Goal: Information Seeking & Learning: Learn about a topic

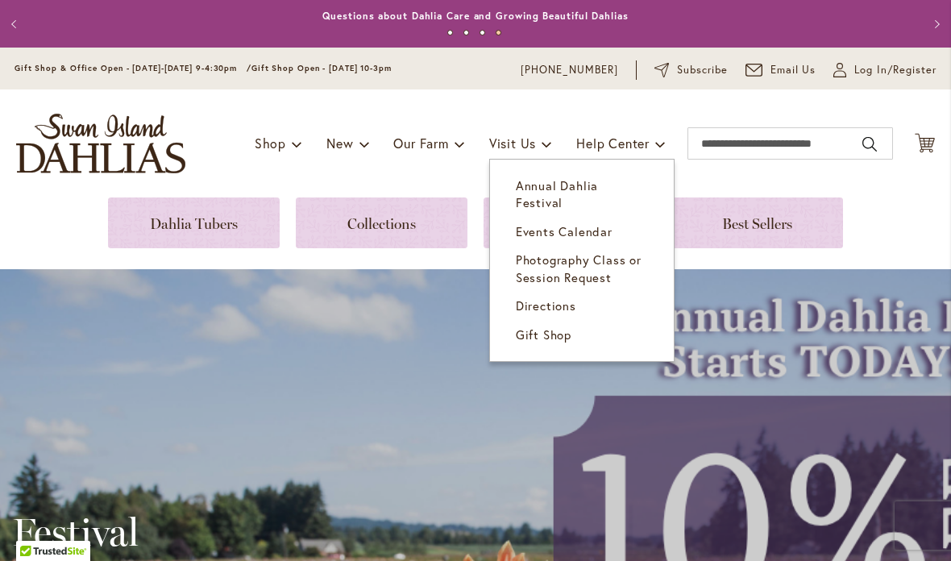
click at [596, 223] on span "Events Calendar" at bounding box center [564, 231] width 97 height 16
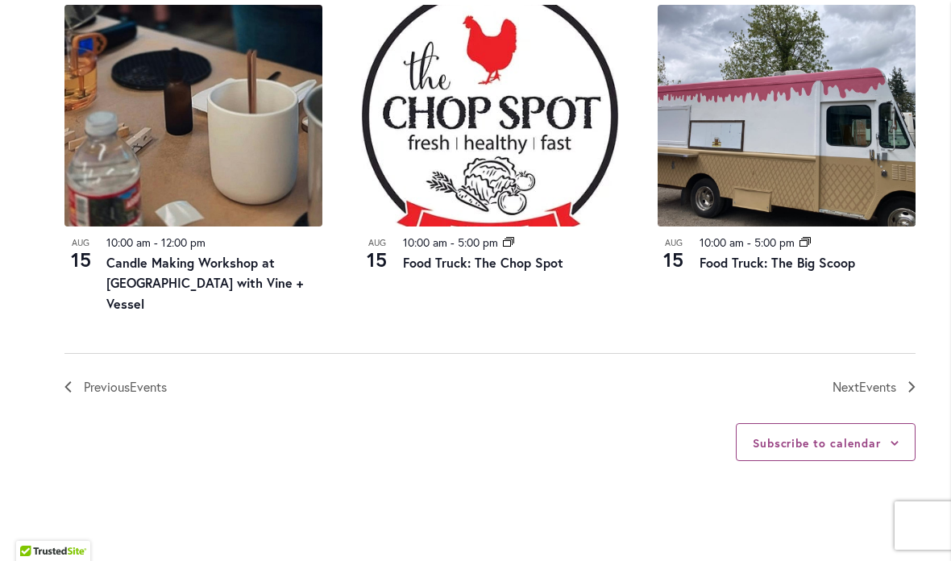
scroll to position [1876, 0]
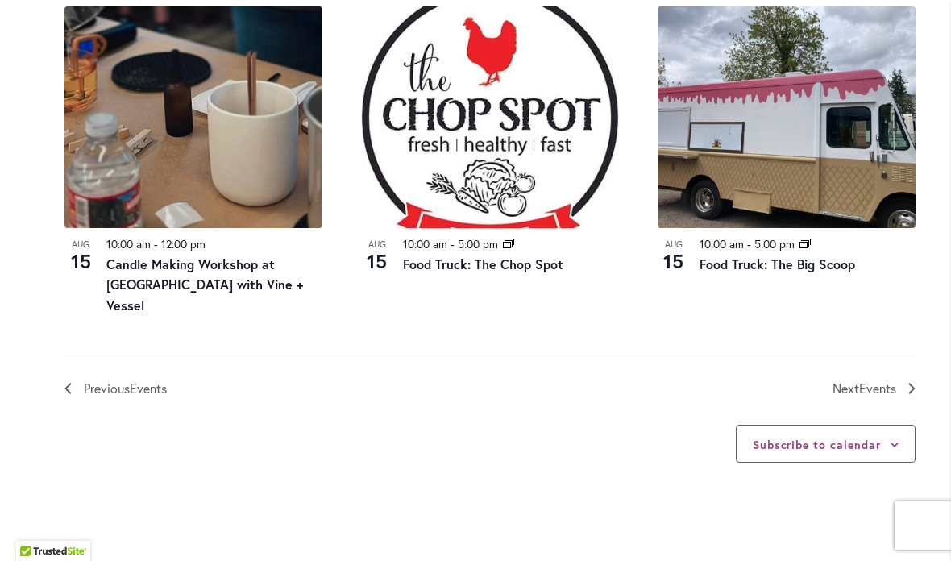
click at [904, 378] on link "Next Events" at bounding box center [873, 388] width 83 height 21
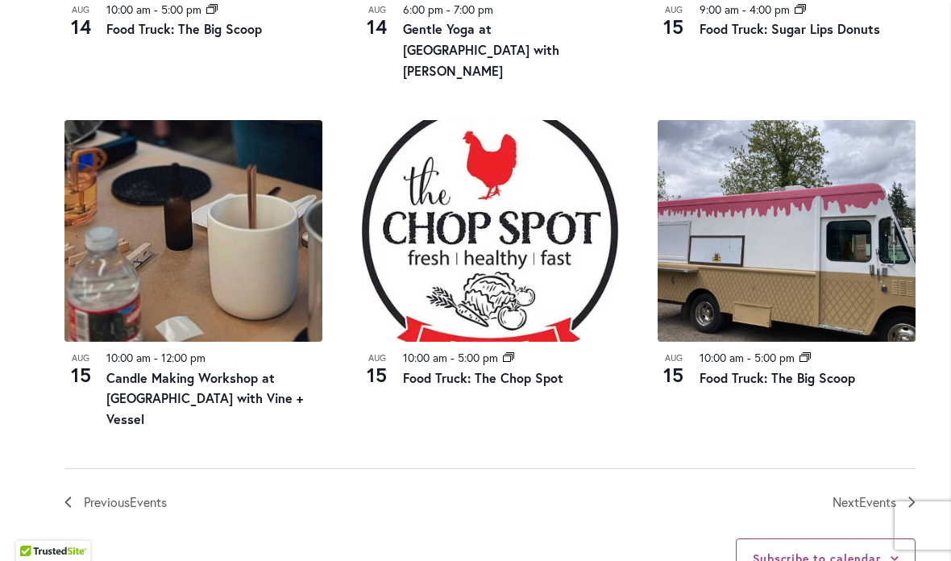
click at [910, 496] on icon "Next Events" at bounding box center [911, 501] width 6 height 11
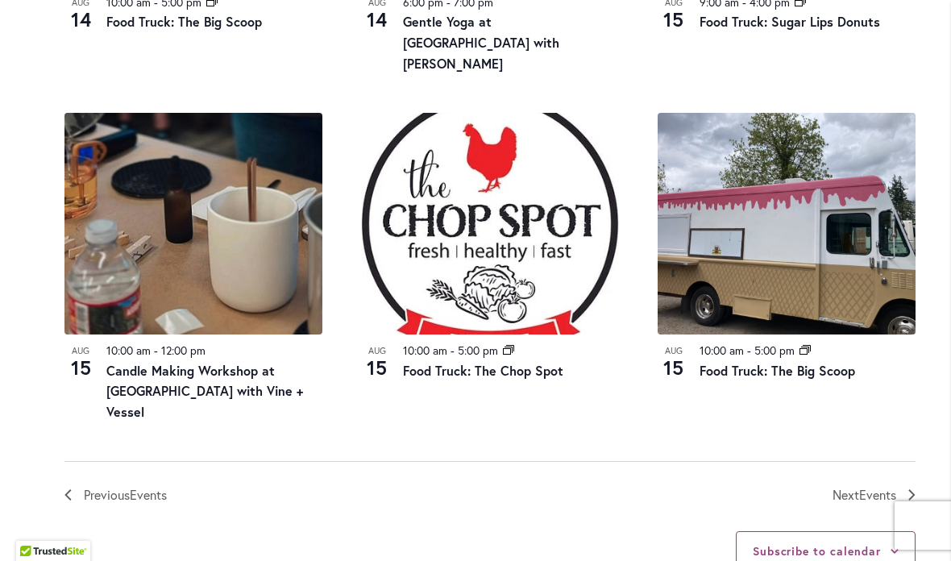
scroll to position [1780, 0]
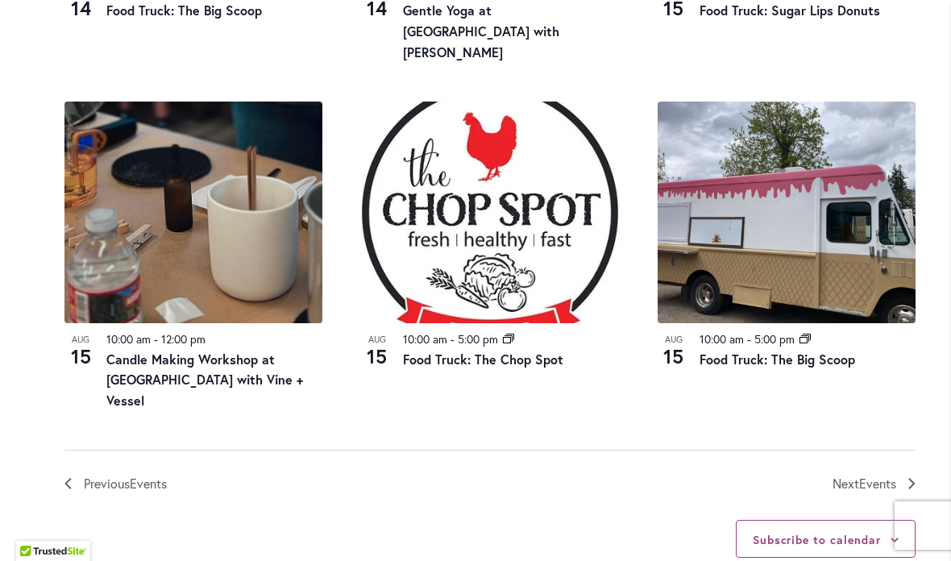
click at [879, 475] on span "Events" at bounding box center [877, 483] width 37 height 17
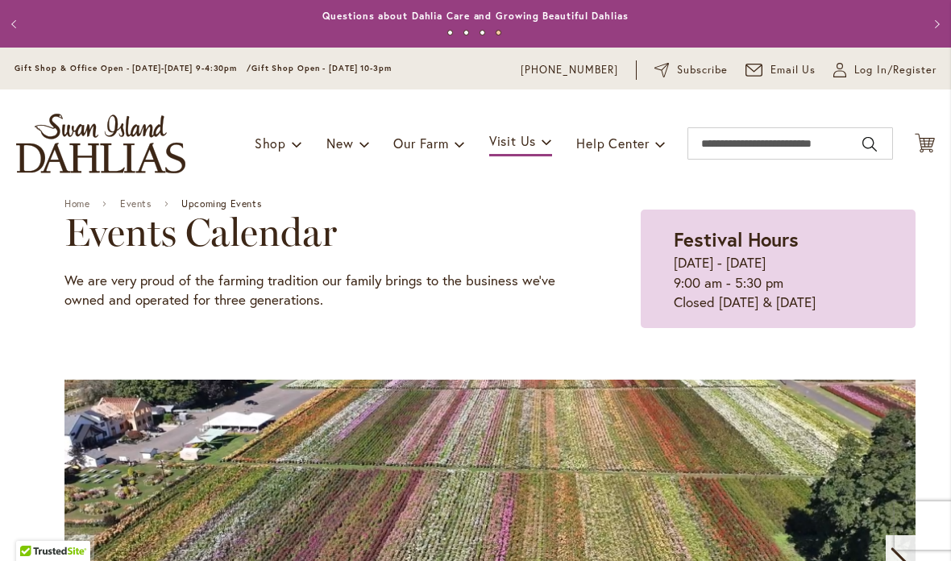
scroll to position [0, 0]
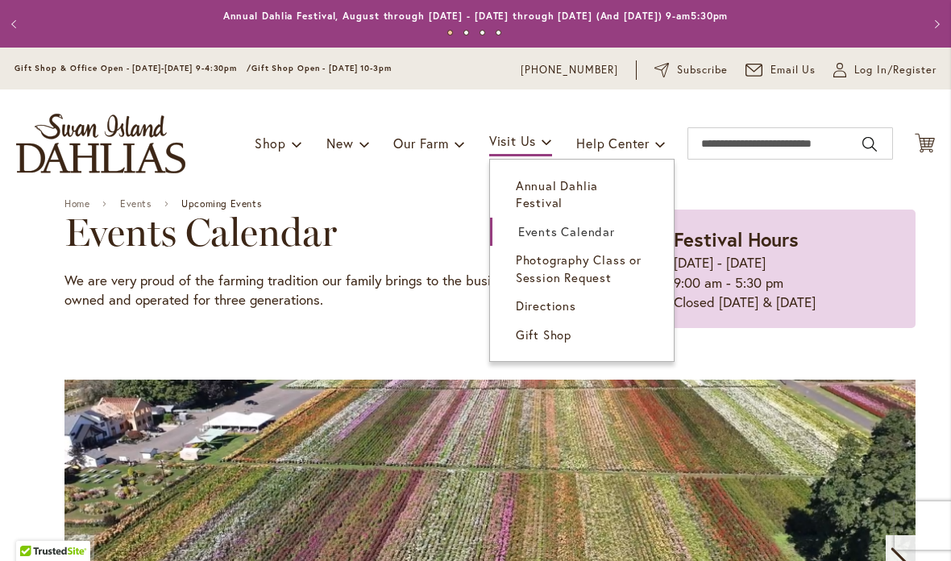
click at [598, 190] on span "Annual Dahlia Festival" at bounding box center [557, 193] width 82 height 33
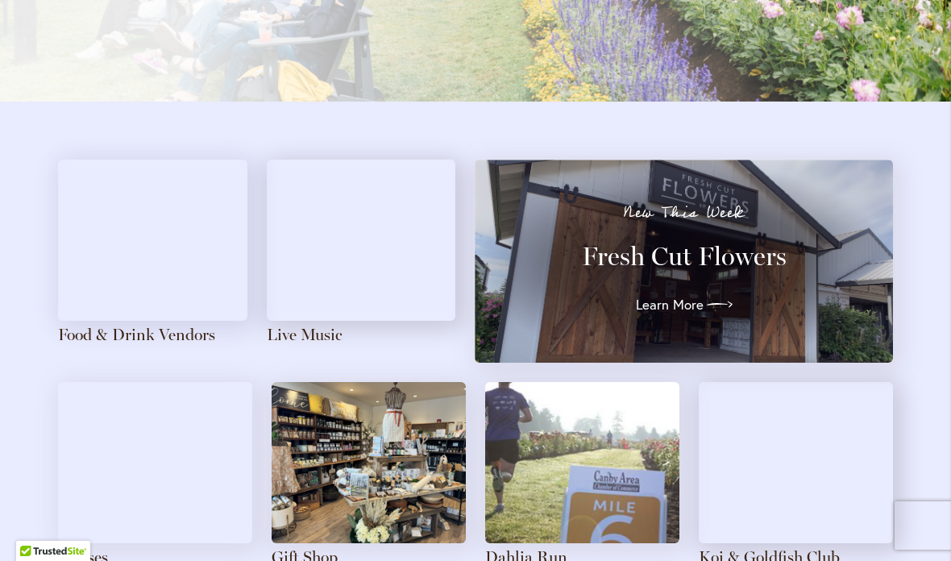
scroll to position [1694, 0]
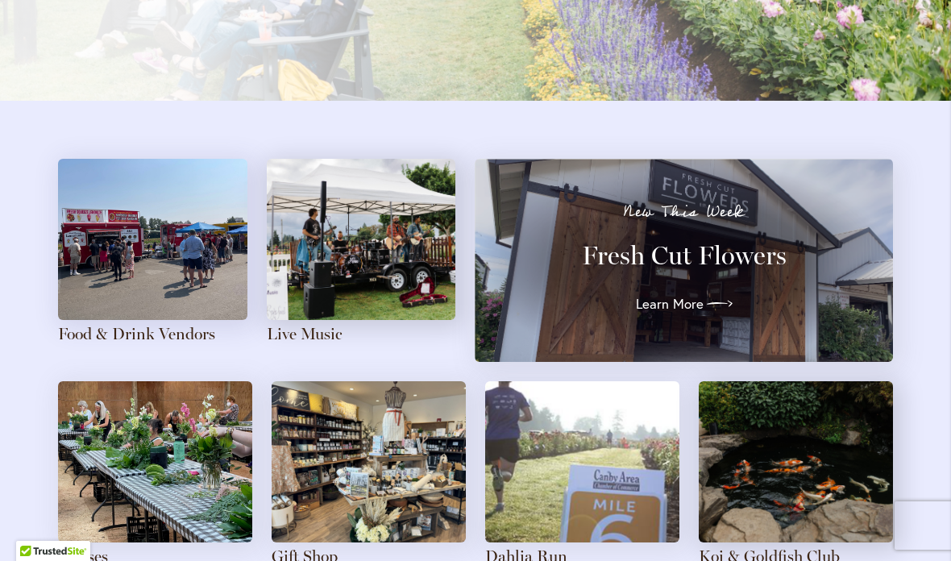
click at [424, 269] on img at bounding box center [361, 239] width 189 height 161
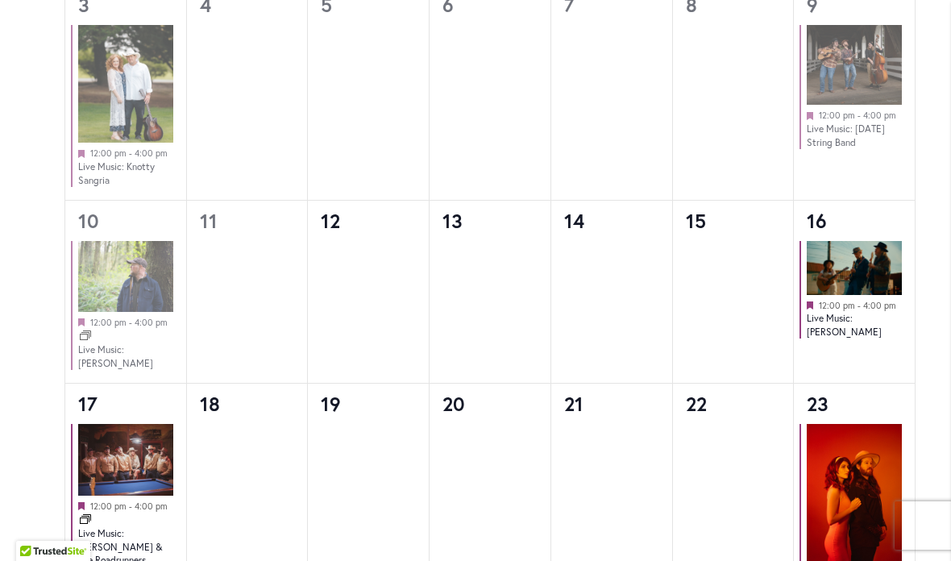
scroll to position [1193, 0]
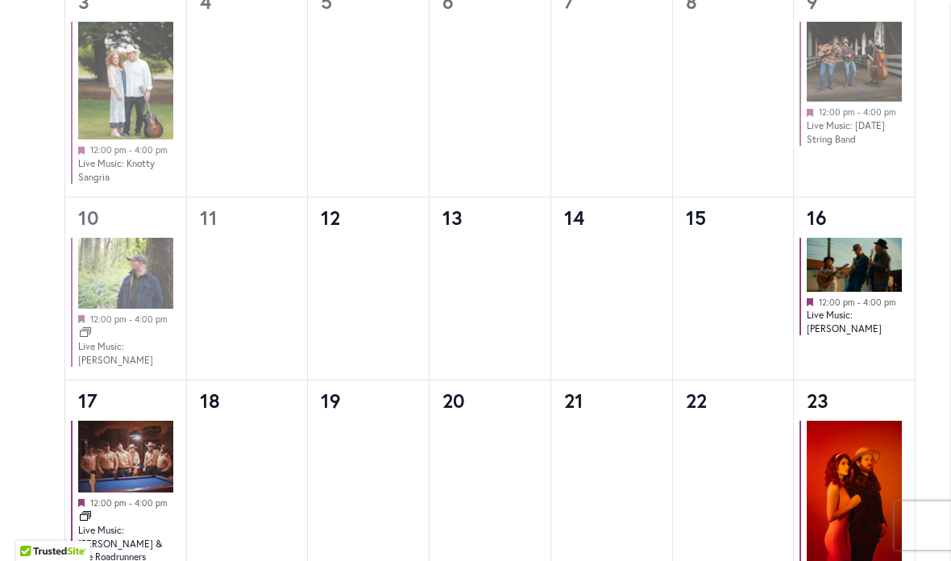
click at [846, 309] on link "Live Music: Mojo Holler" at bounding box center [843, 322] width 75 height 27
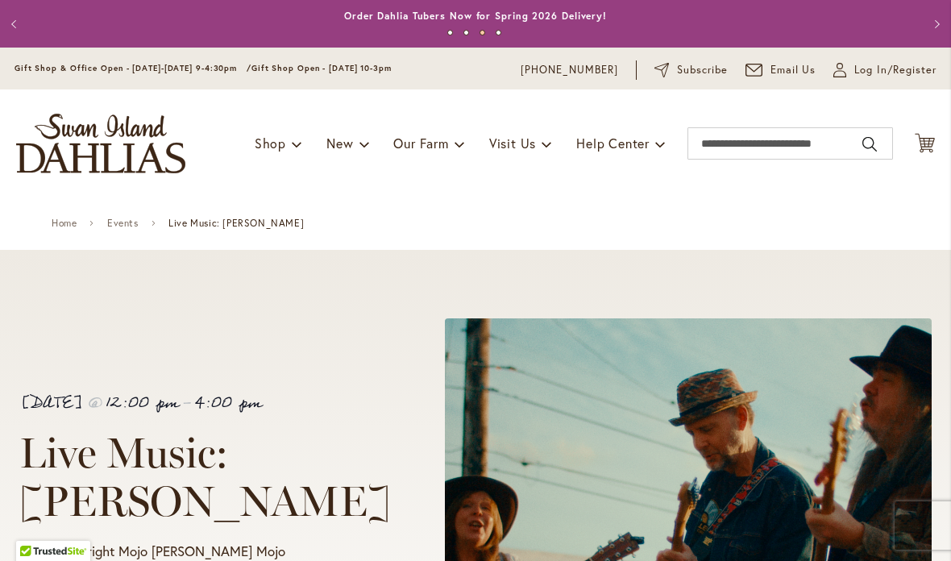
click at [139, 225] on link "Events" at bounding box center [122, 223] width 31 height 11
